Goal: Information Seeking & Learning: Learn about a topic

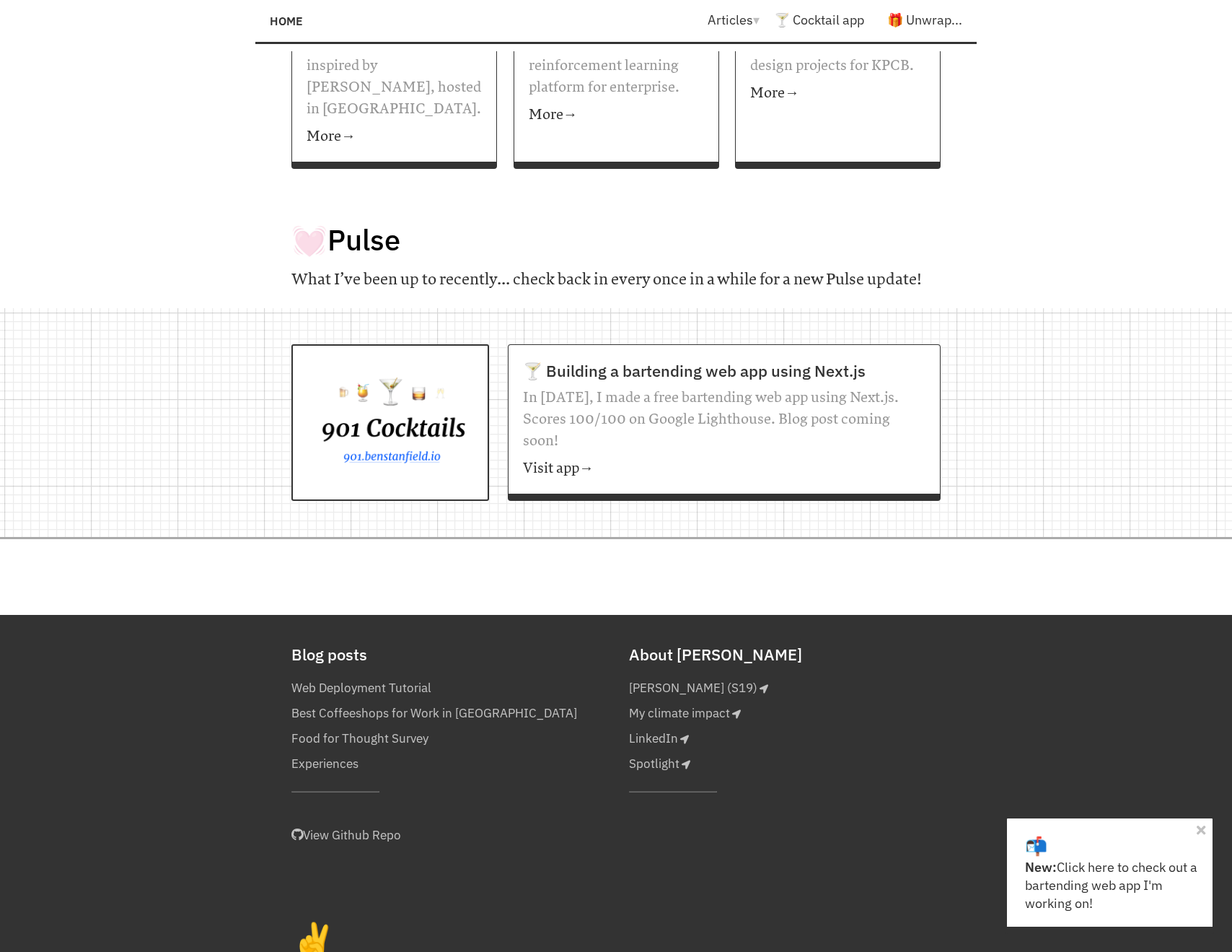
scroll to position [1078, 0]
click at [305, 918] on link "✌️" at bounding box center [314, 943] width 51 height 51
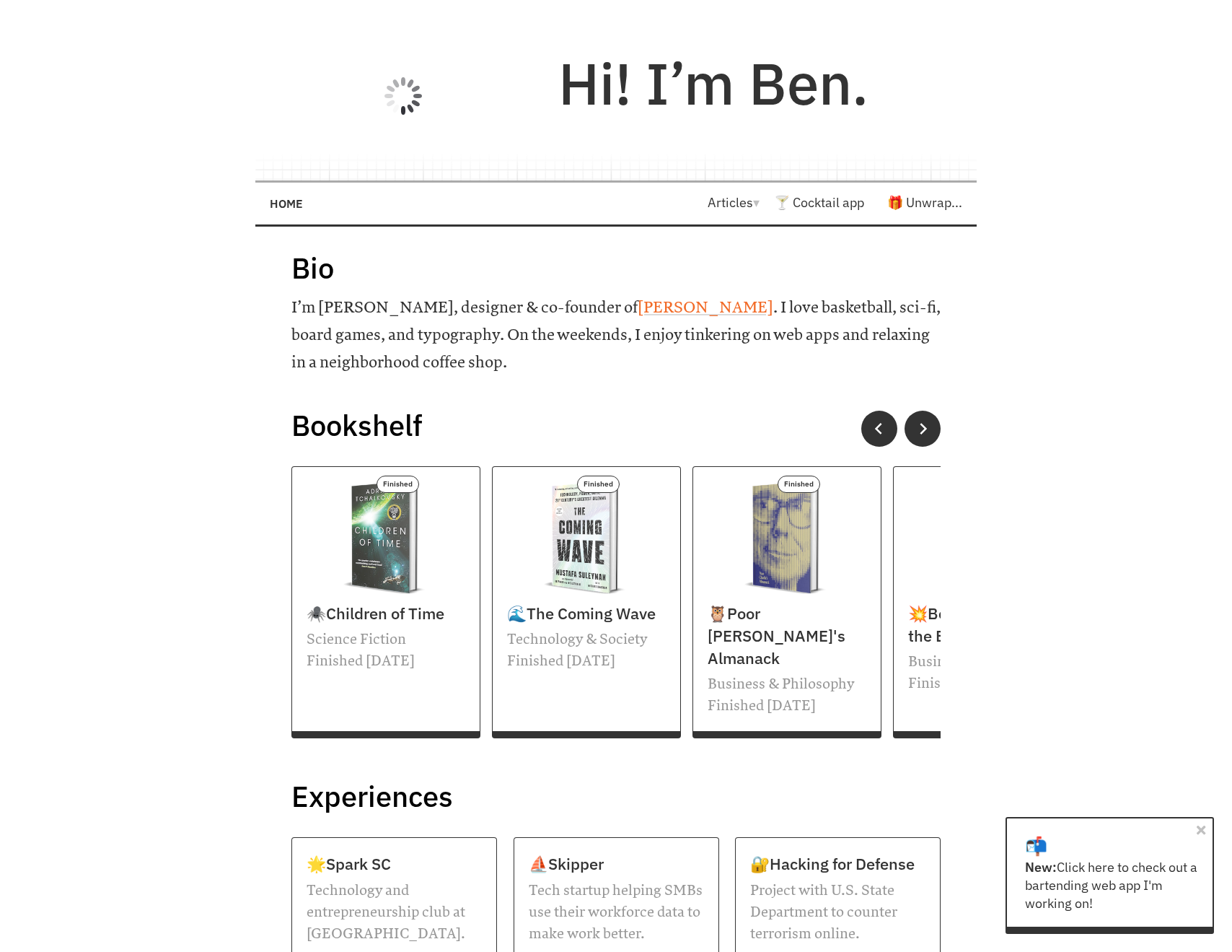
scroll to position [0, 0]
click at [920, 419] on button at bounding box center [923, 429] width 39 height 39
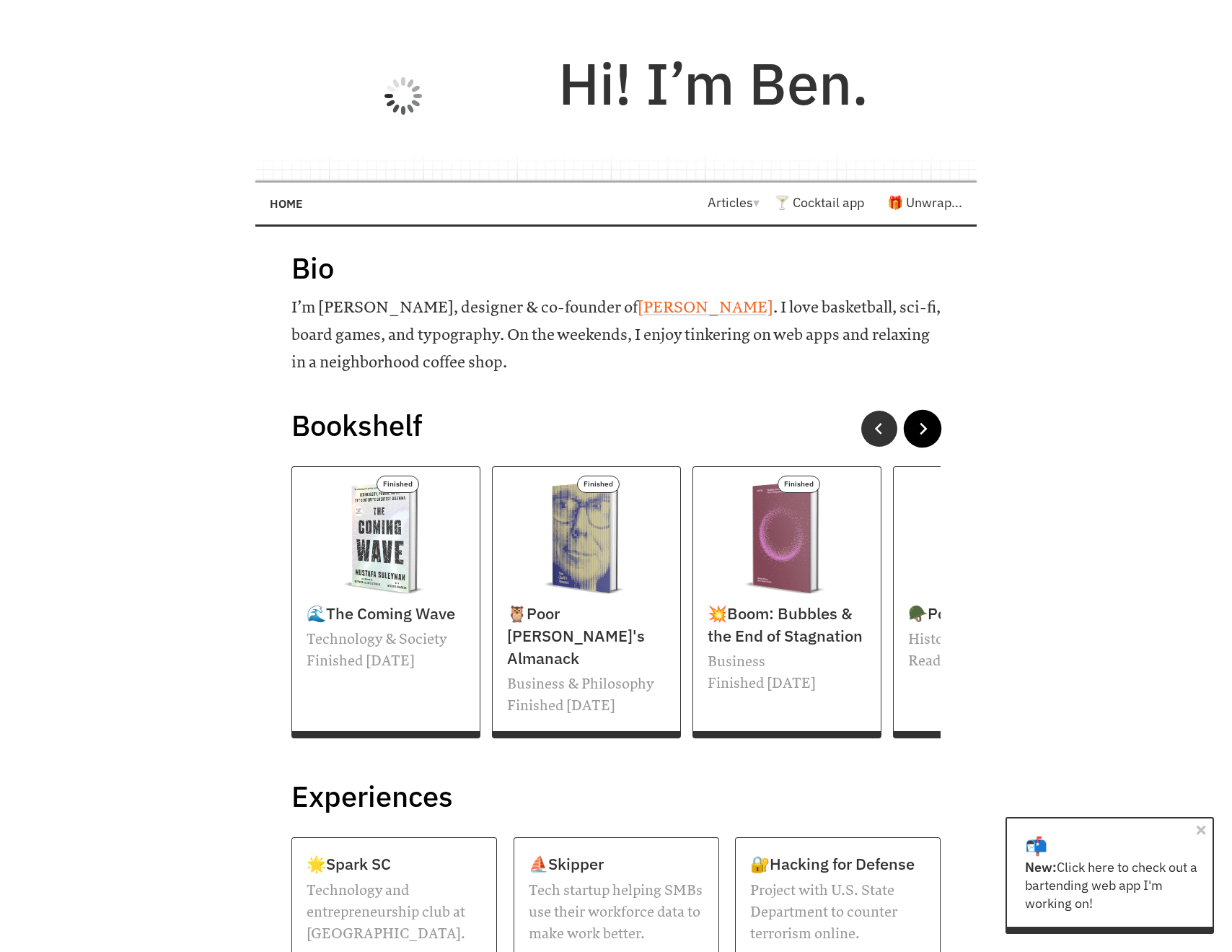
click at [920, 419] on button at bounding box center [923, 429] width 39 height 39
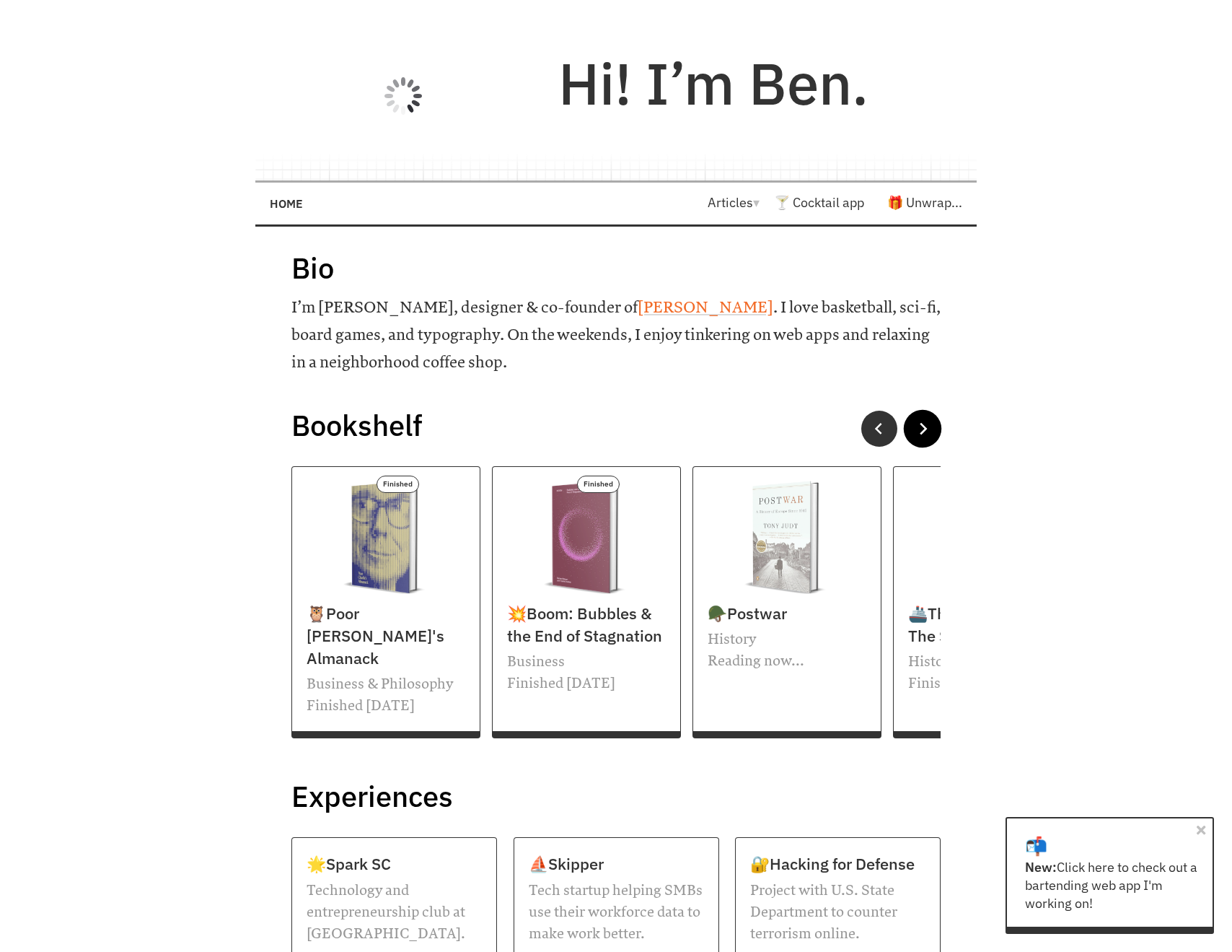
click at [920, 419] on button at bounding box center [923, 429] width 39 height 39
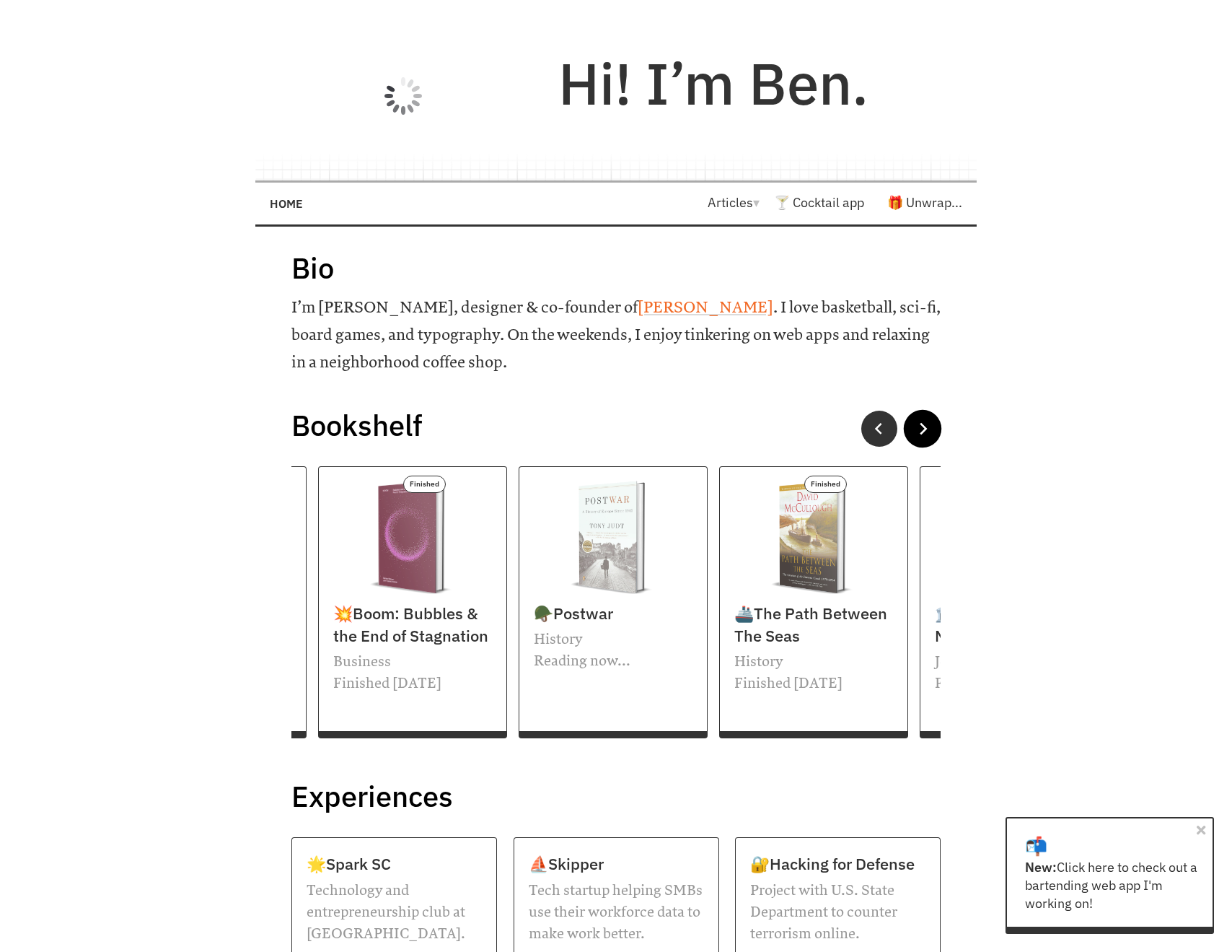
click at [920, 419] on button at bounding box center [923, 429] width 39 height 39
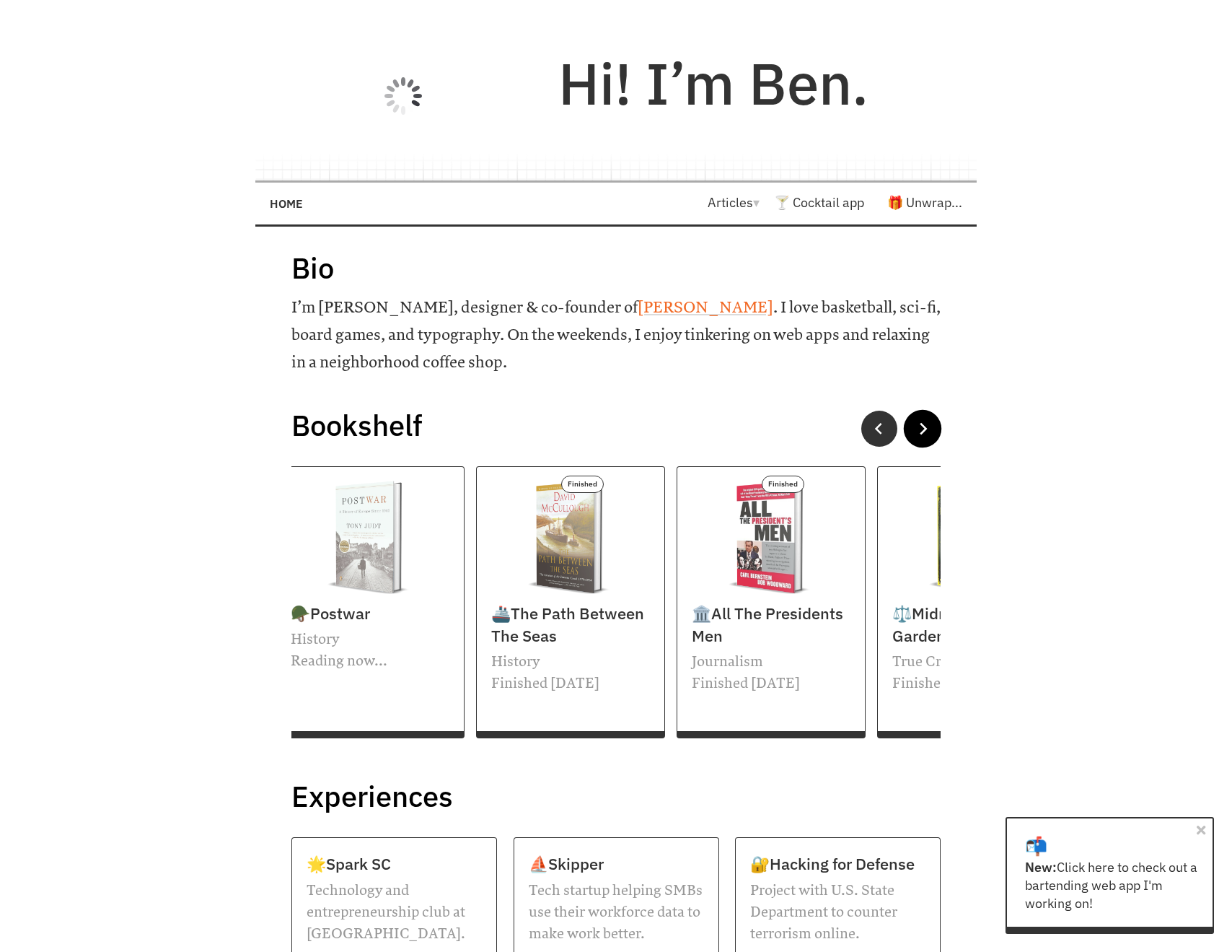
click at [920, 419] on button at bounding box center [923, 429] width 39 height 39
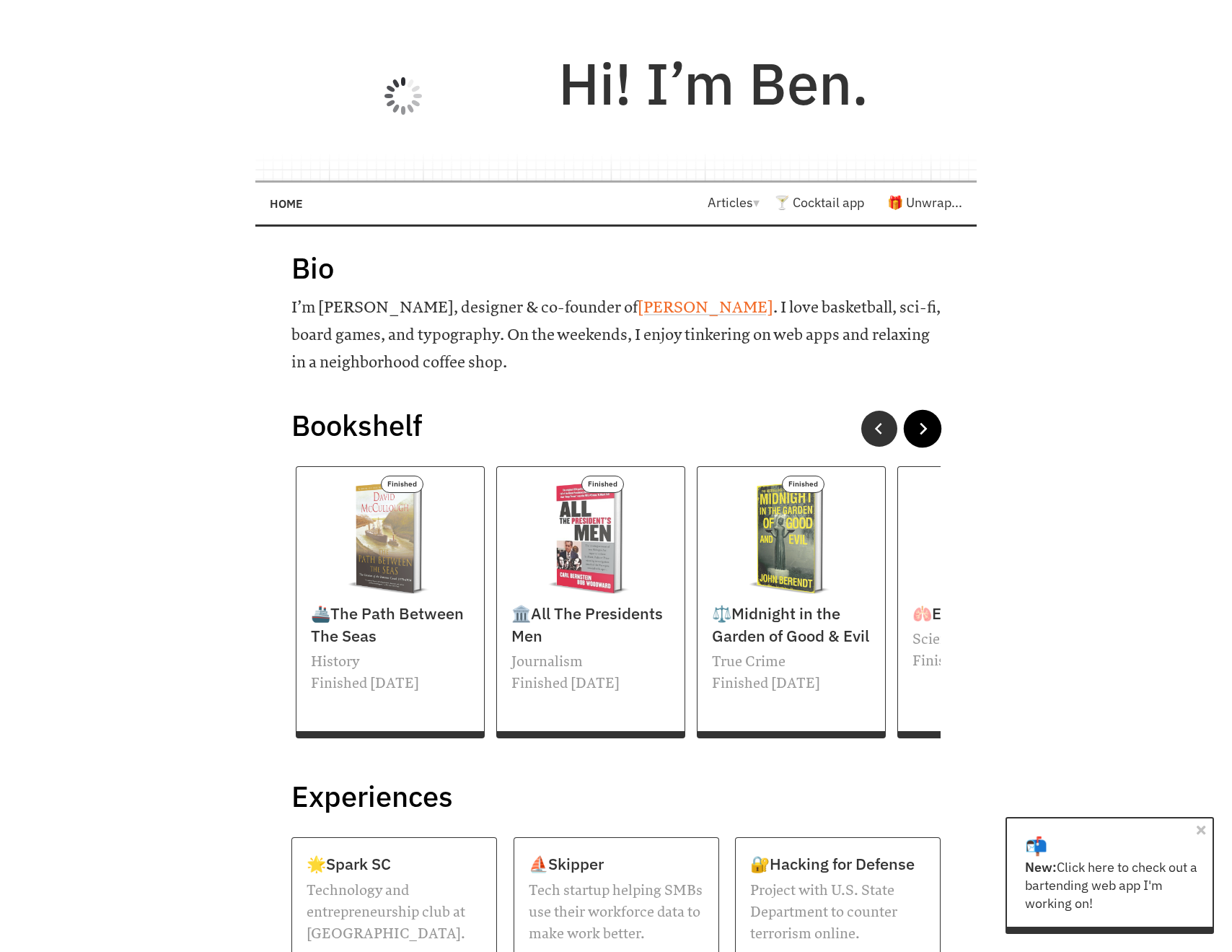
click at [920, 419] on button at bounding box center [923, 429] width 39 height 39
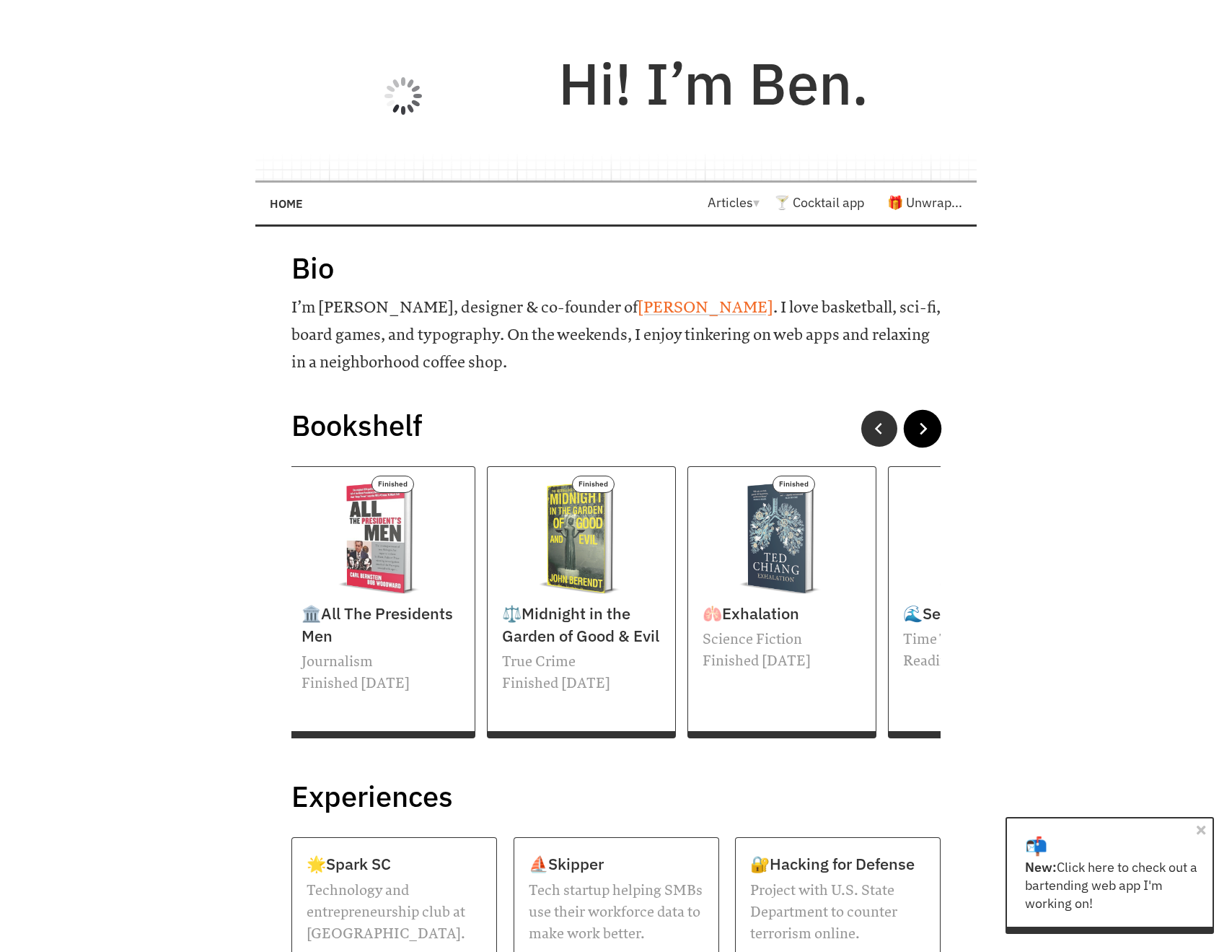
click at [920, 419] on button at bounding box center [923, 429] width 39 height 39
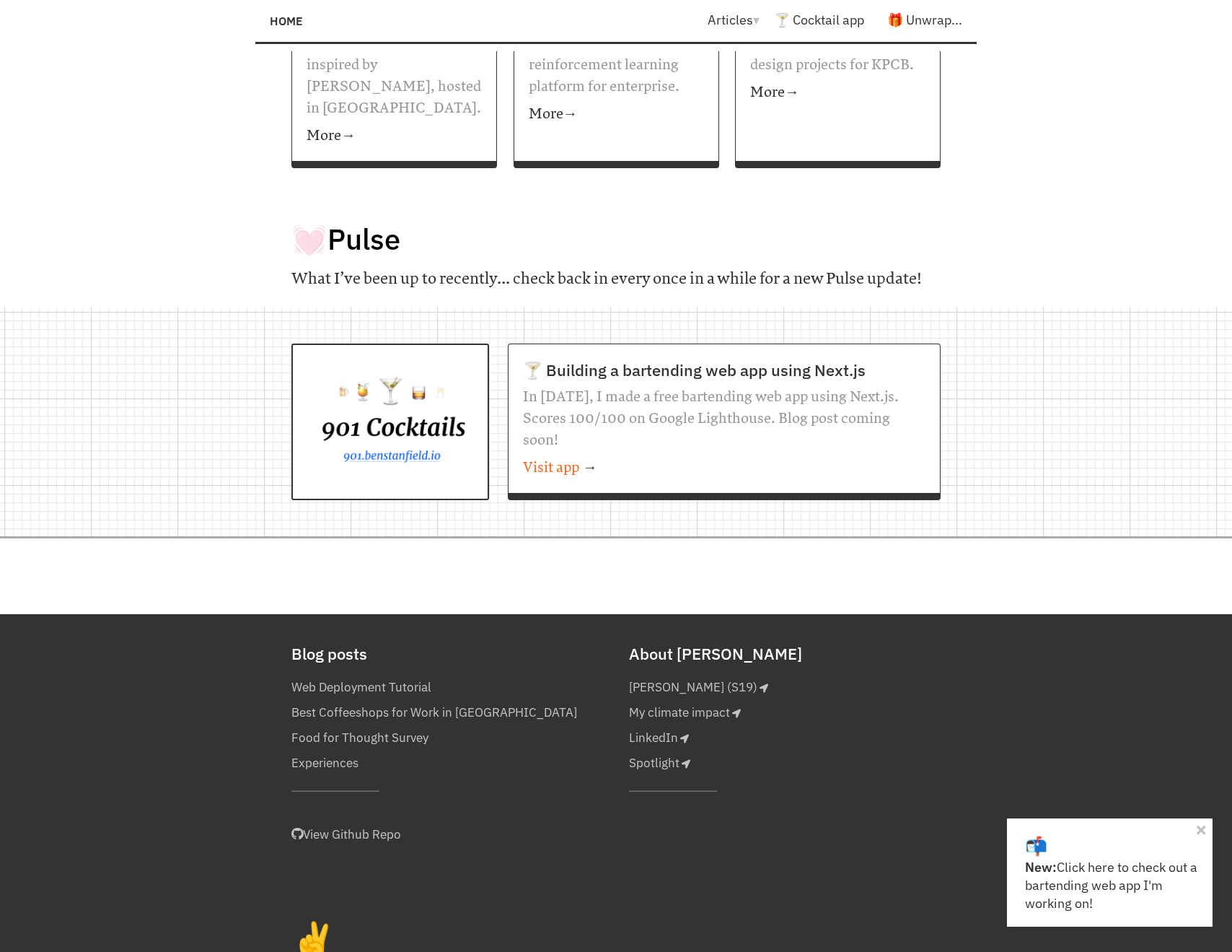
scroll to position [1078, 0]
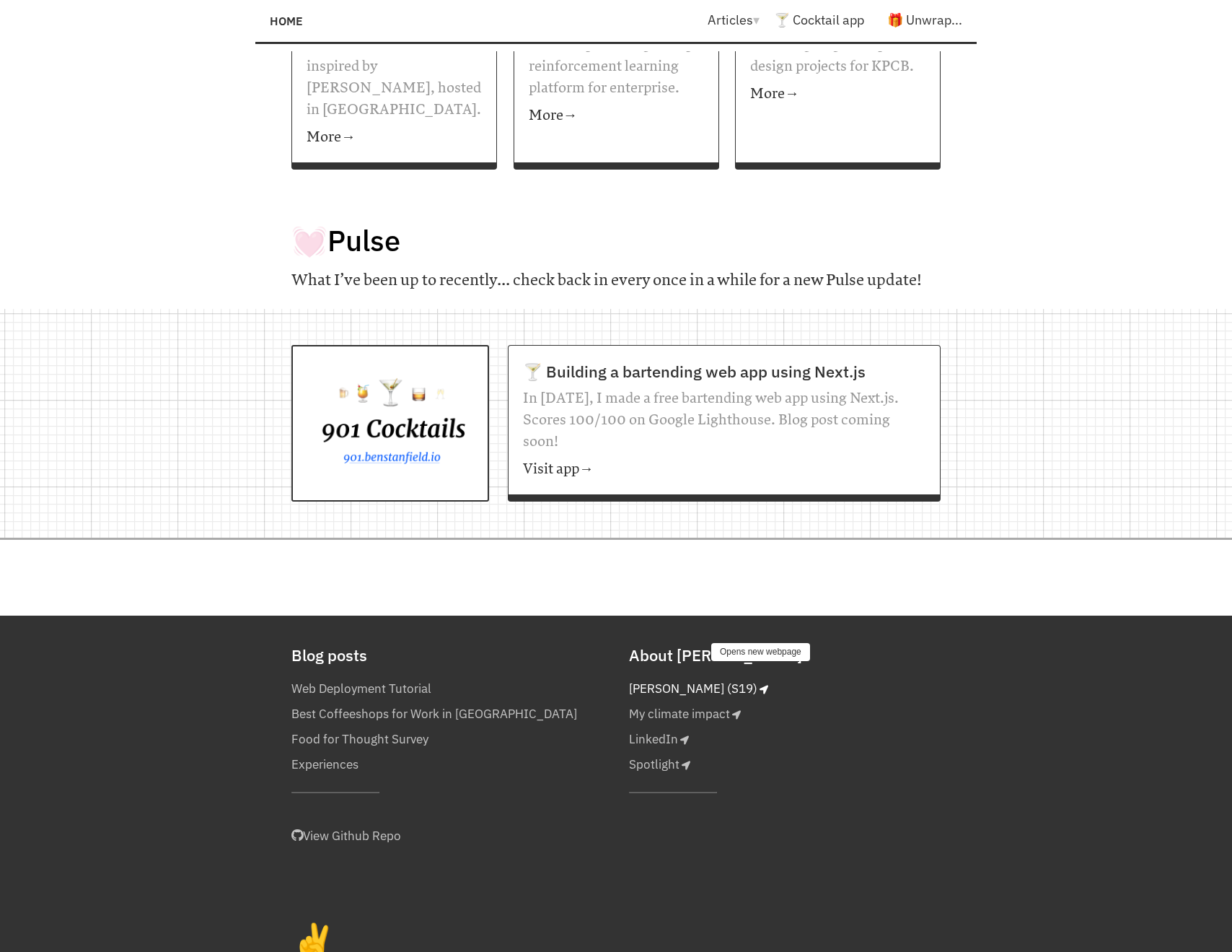
click at [656, 676] on link "[PERSON_NAME] (S19)" at bounding box center [699, 688] width 140 height 25
click at [670, 727] on link "LinkedIn" at bounding box center [659, 739] width 60 height 25
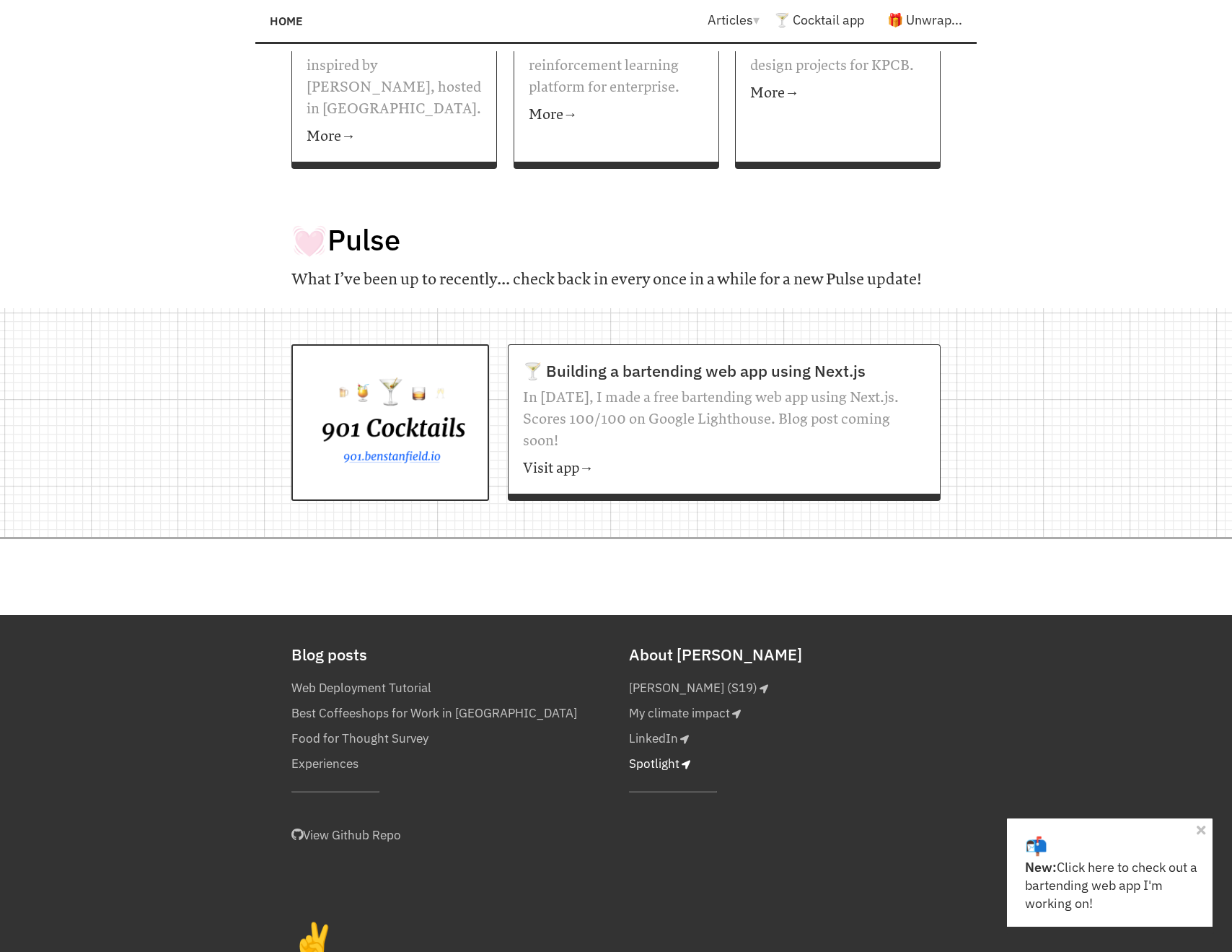
scroll to position [1078, 0]
click at [665, 752] on link "Spotlight" at bounding box center [660, 764] width 62 height 25
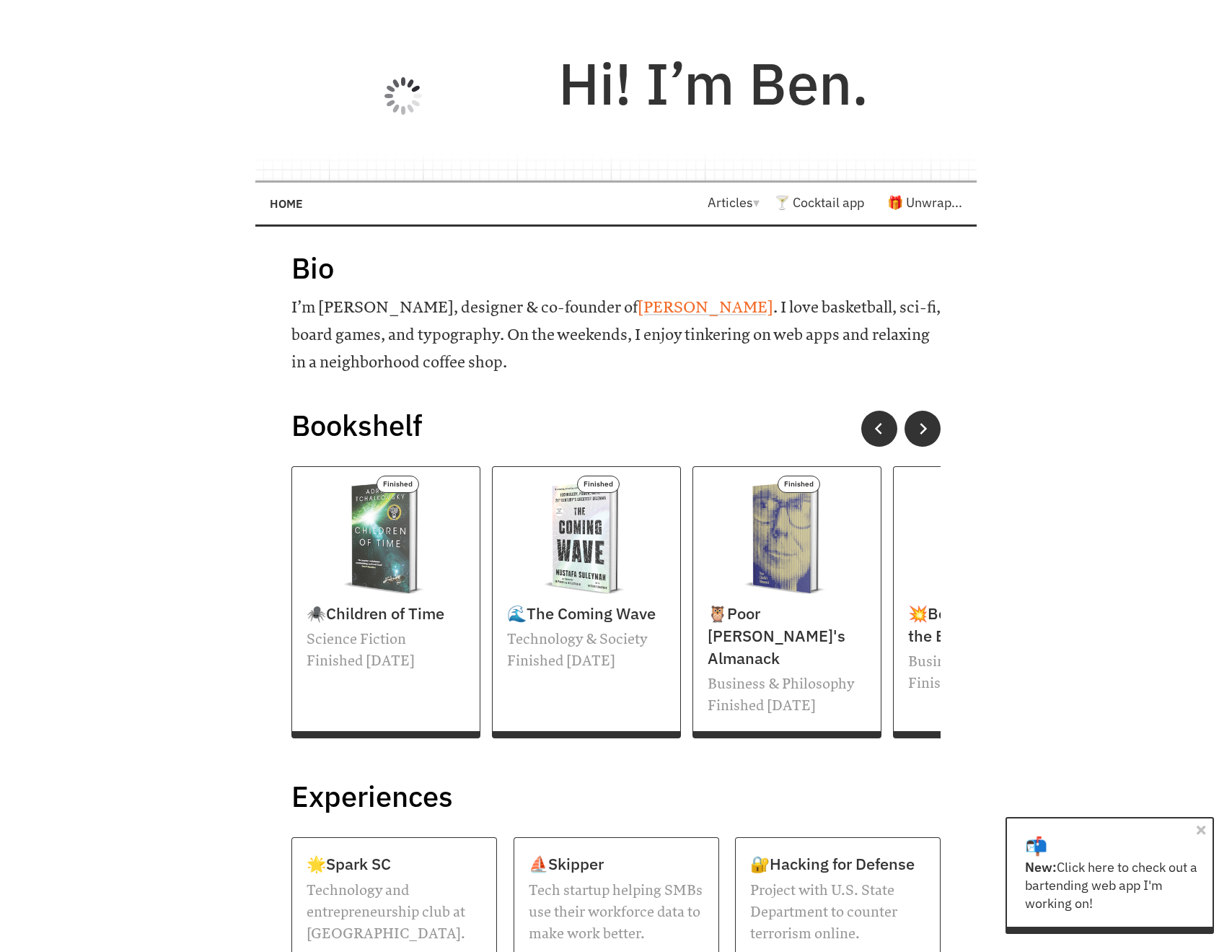
scroll to position [0, 0]
click at [289, 205] on link "Home" at bounding box center [286, 203] width 33 height 27
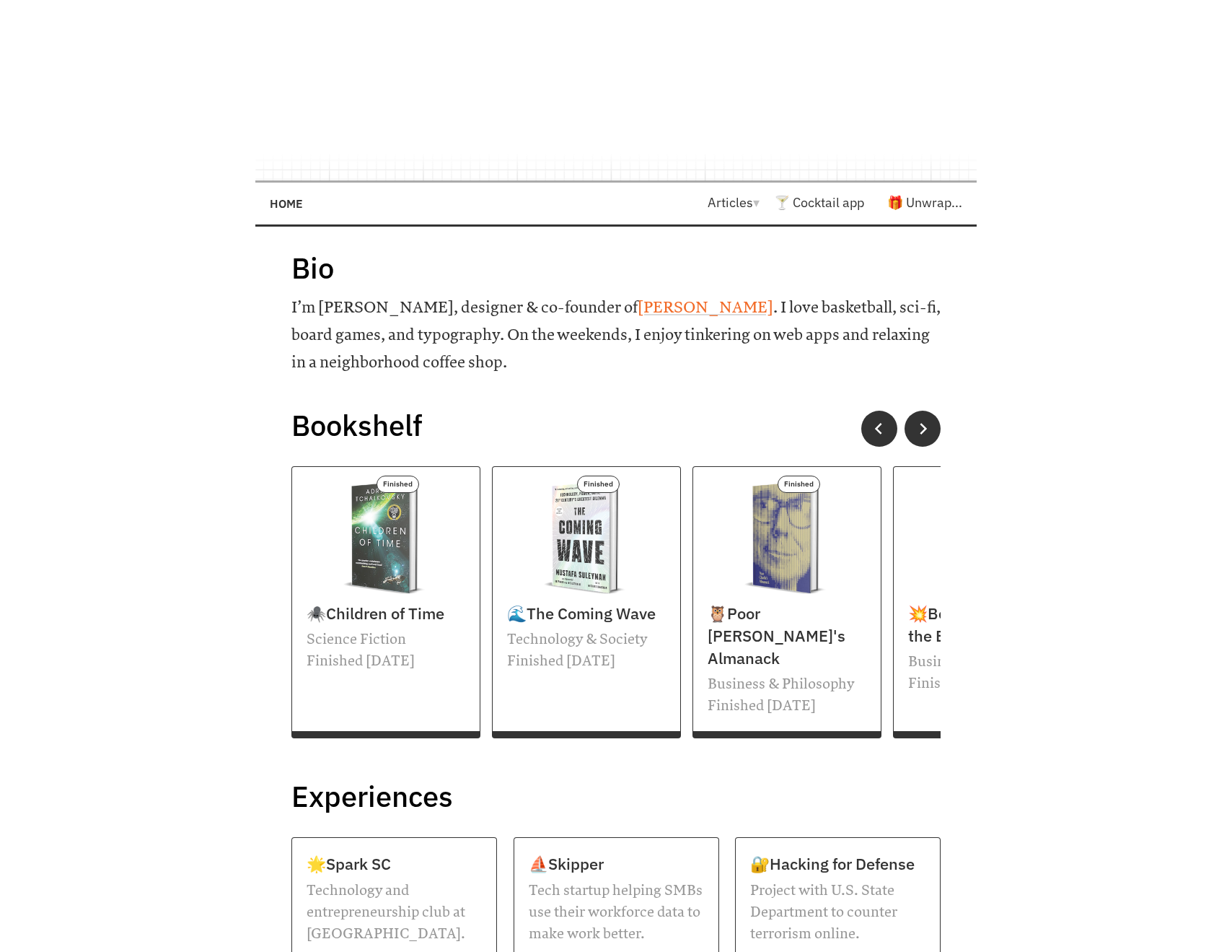
click at [739, 202] on link "Articles ▾" at bounding box center [741, 202] width 67 height 16
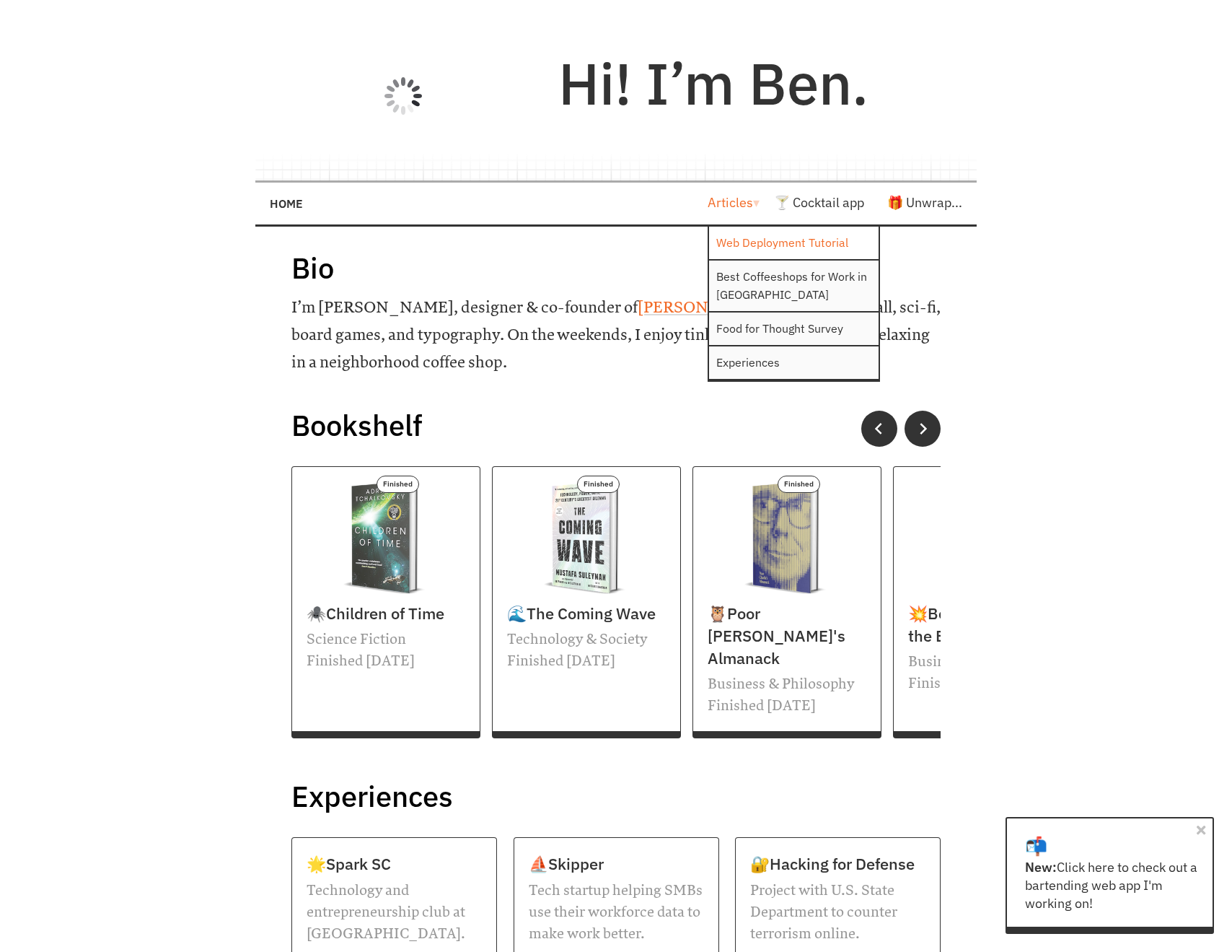
click at [745, 235] on link "Web Deployment Tutorial" at bounding box center [794, 243] width 170 height 33
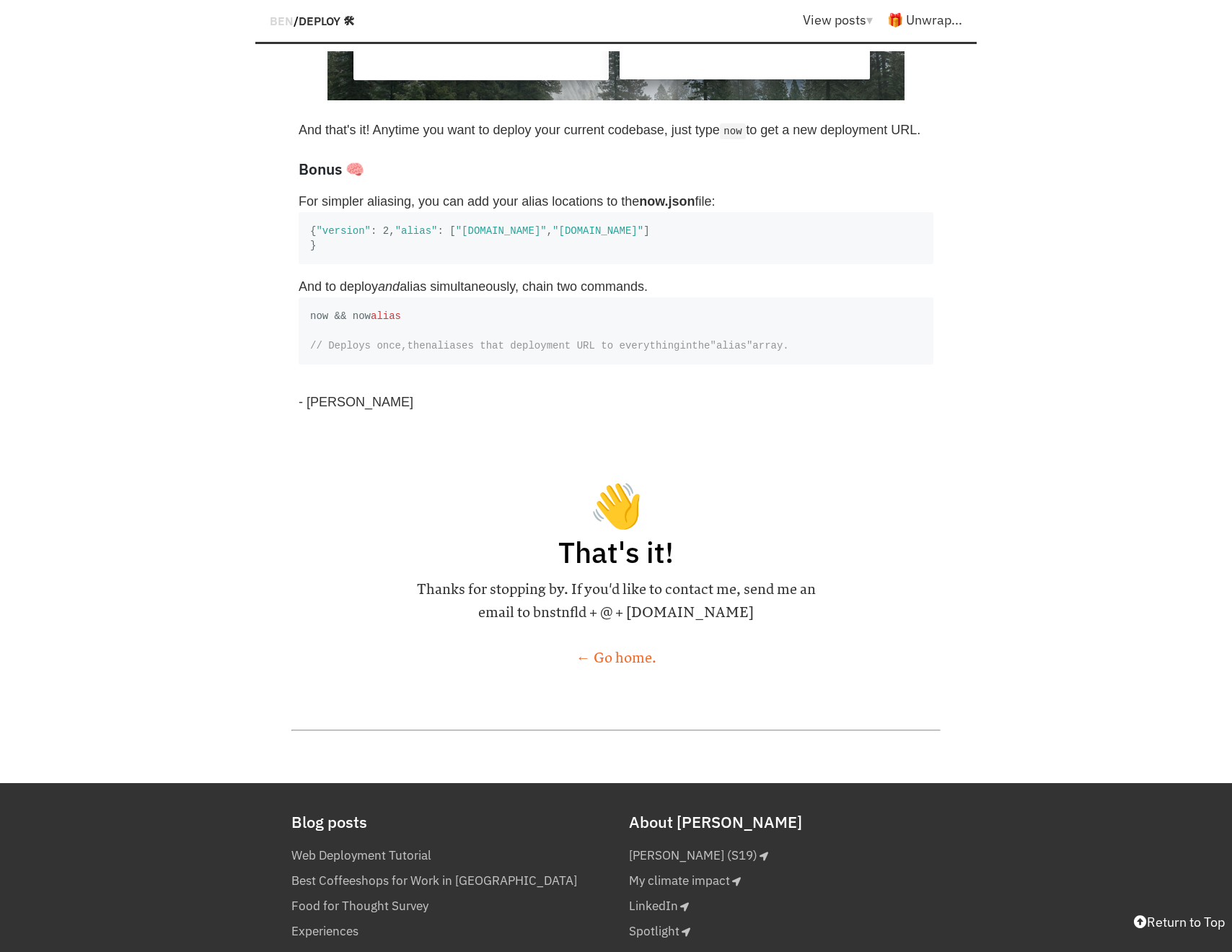
scroll to position [5435, 0]
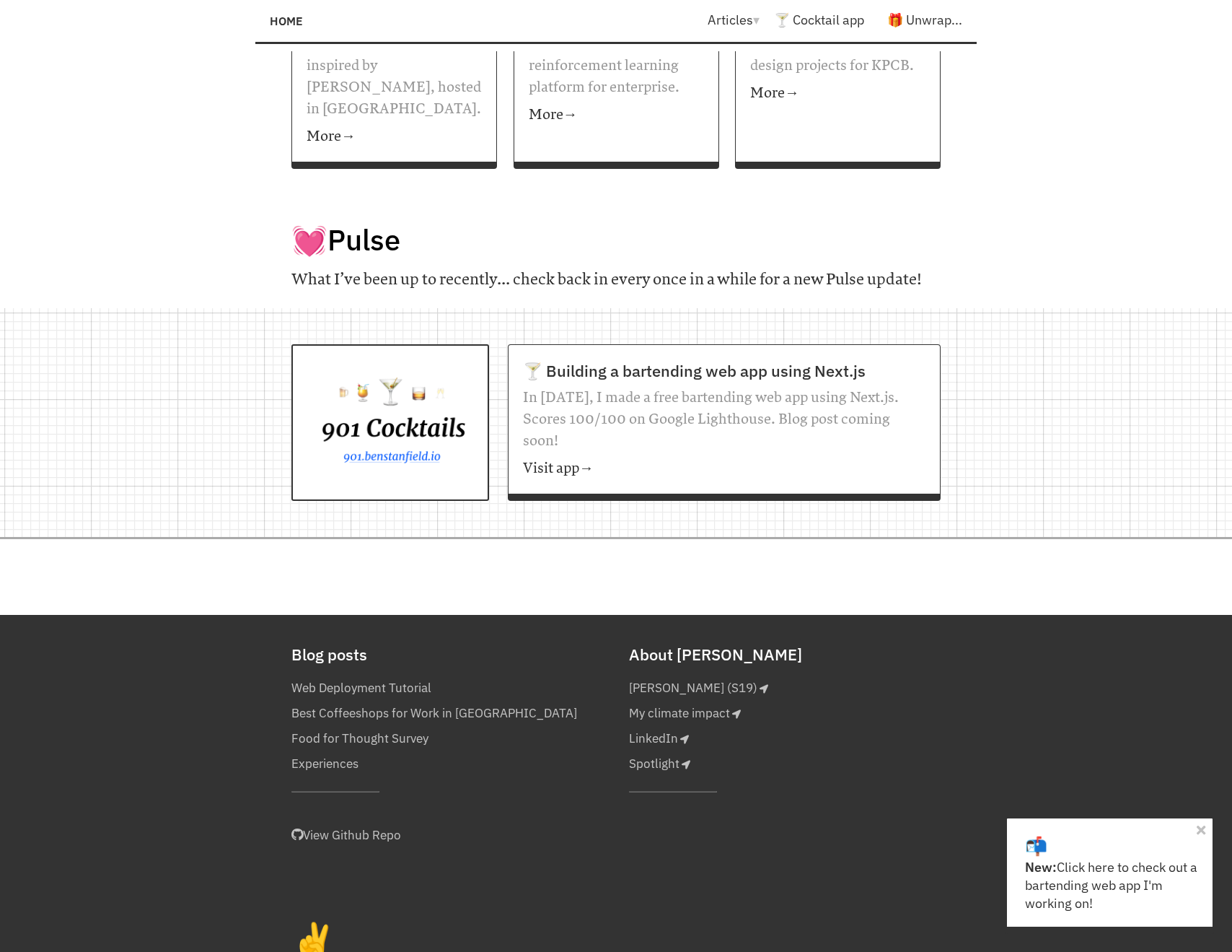
scroll to position [1078, 0]
